Goal: Use online tool/utility

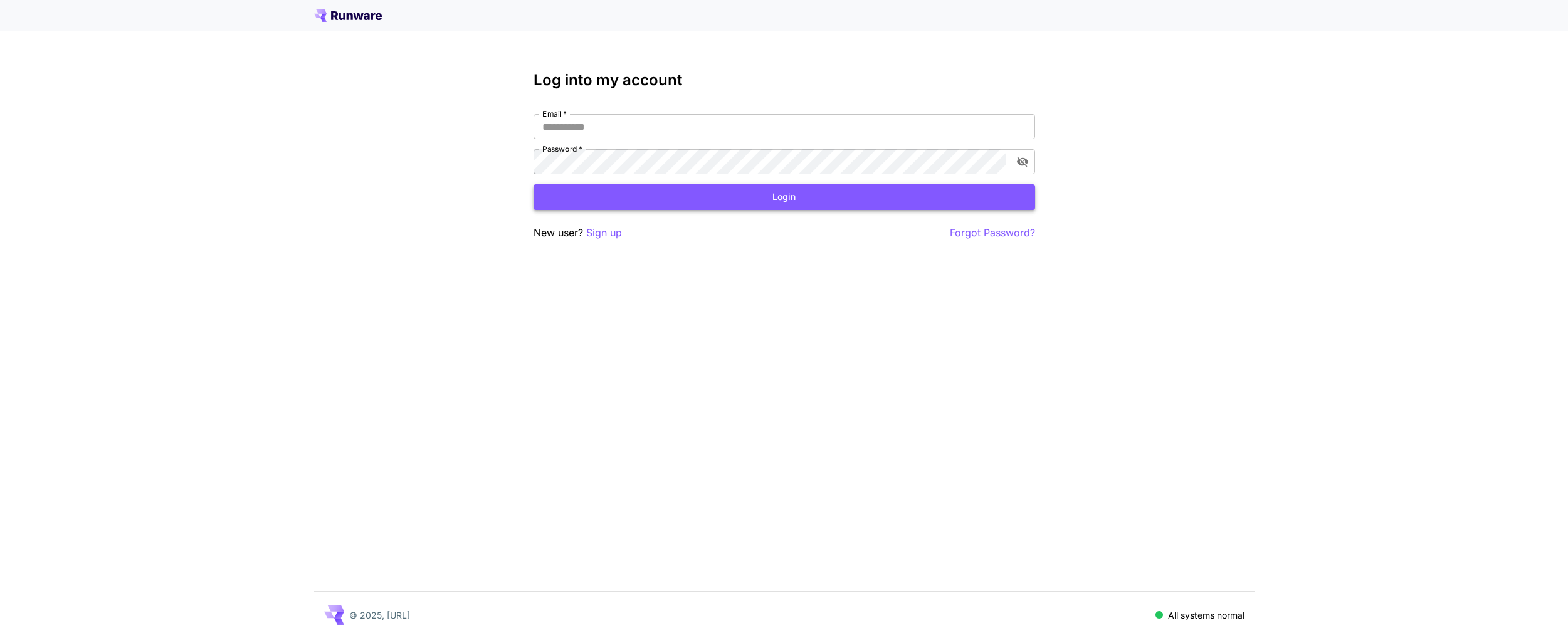
type input "**********"
click at [736, 207] on button "Login" at bounding box center [784, 197] width 502 height 26
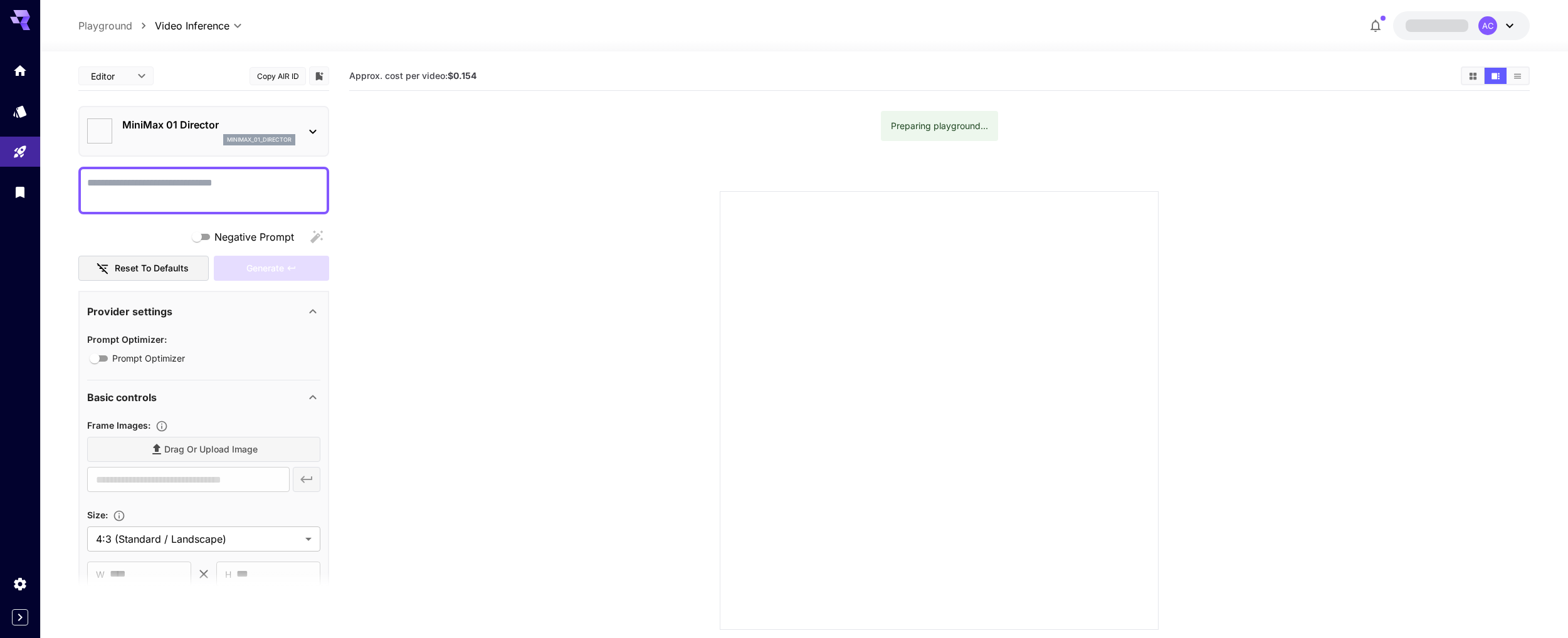
type input "*"
